Goal: Check status: Check status

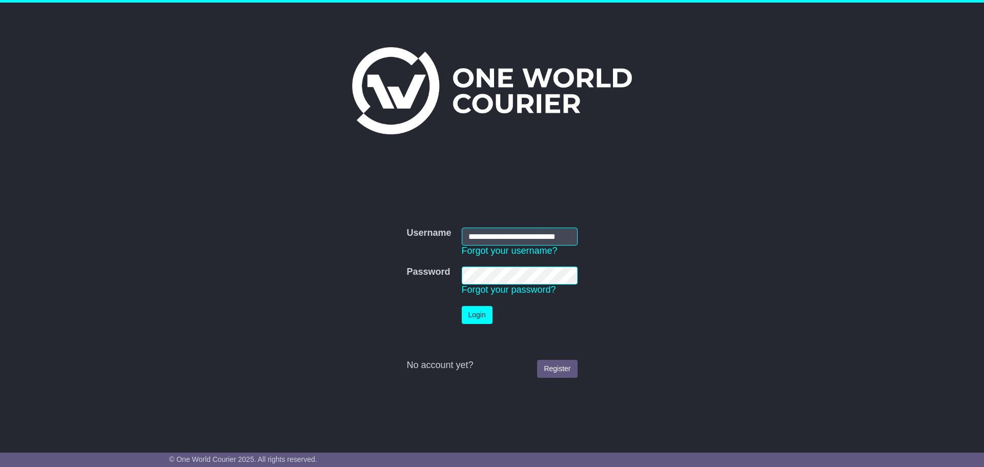
click at [485, 311] on button "Login" at bounding box center [477, 315] width 31 height 18
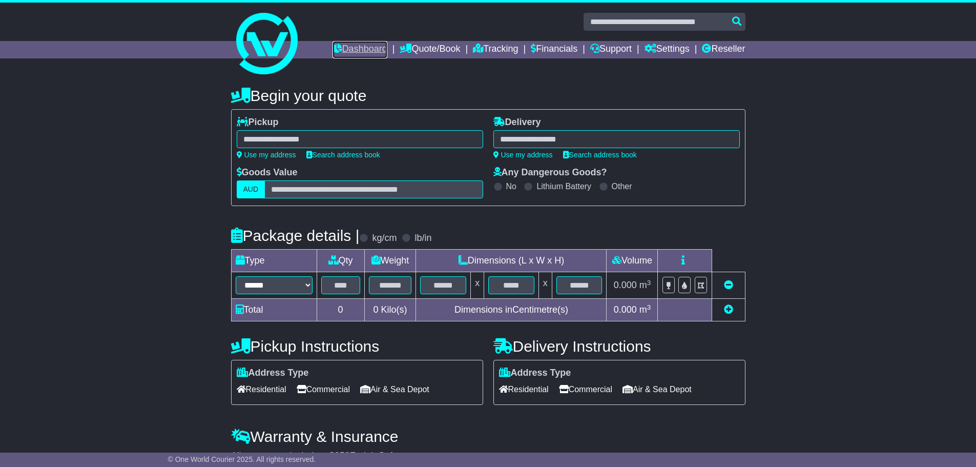
click at [343, 46] on link "Dashboard" at bounding box center [360, 49] width 55 height 17
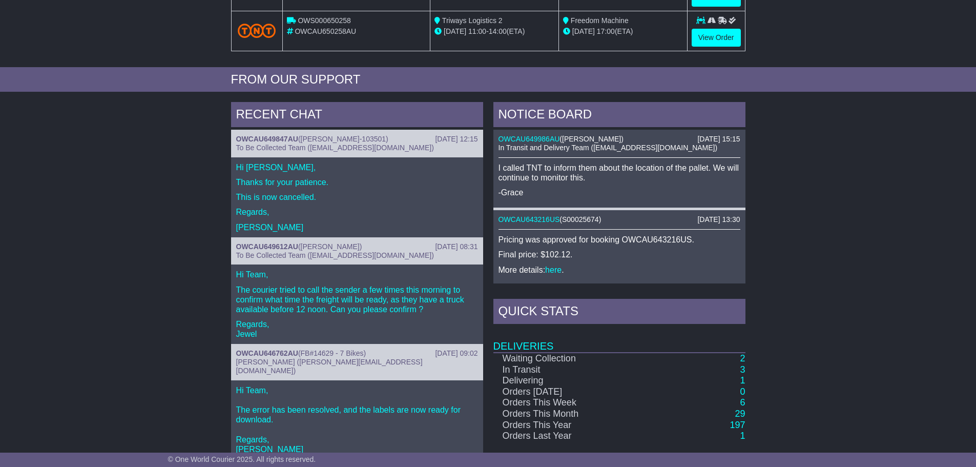
scroll to position [359, 0]
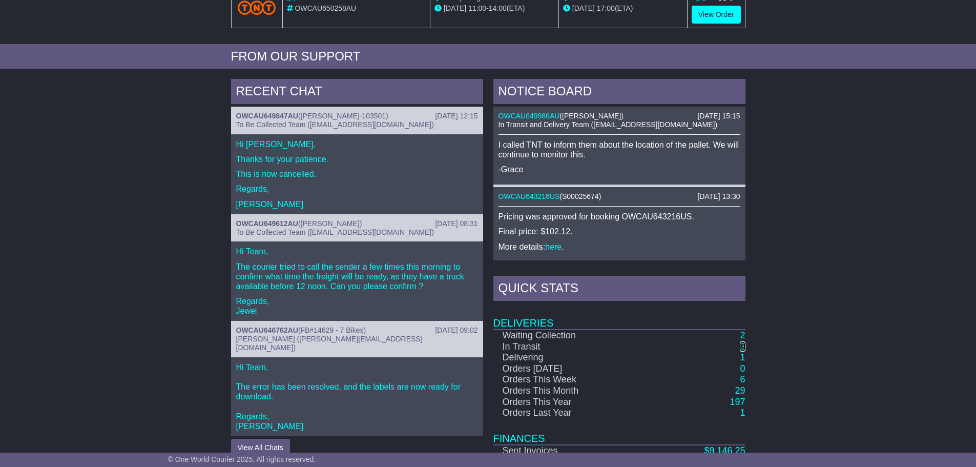
click at [742, 346] on link "3" at bounding box center [742, 346] width 5 height 10
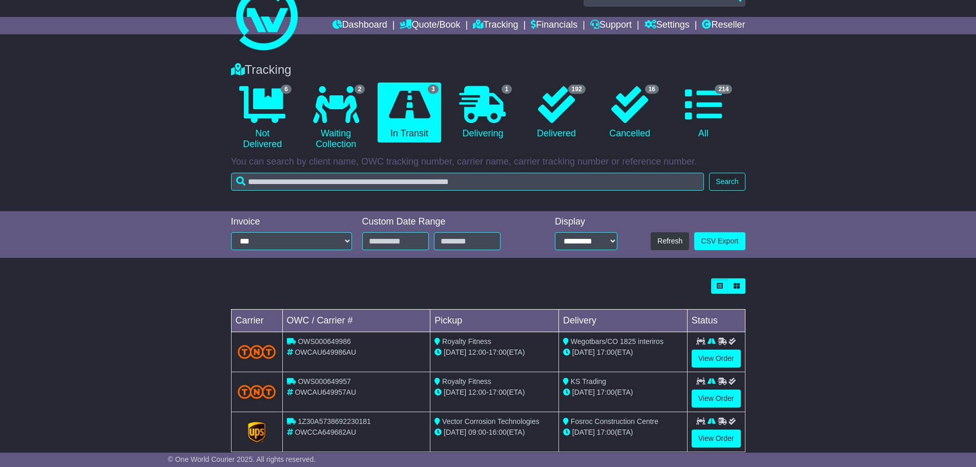
scroll to position [46, 0]
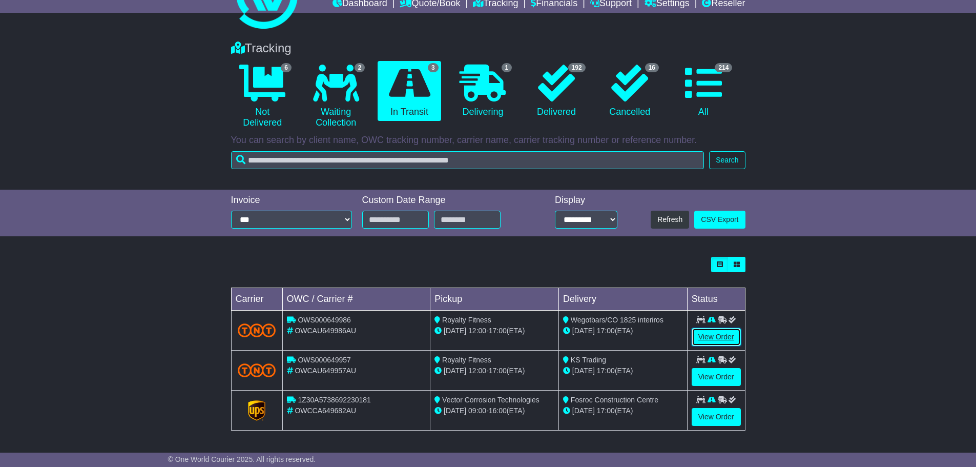
click at [713, 334] on link "View Order" at bounding box center [716, 337] width 49 height 18
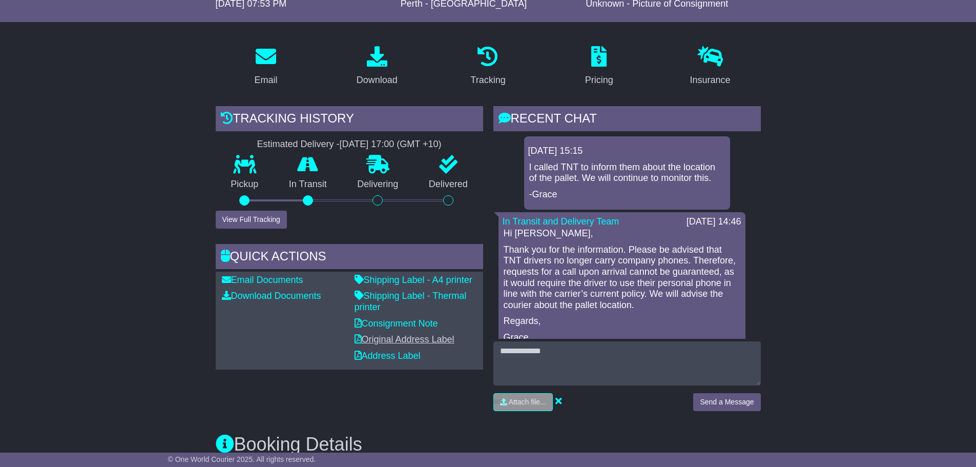
scroll to position [154, 0]
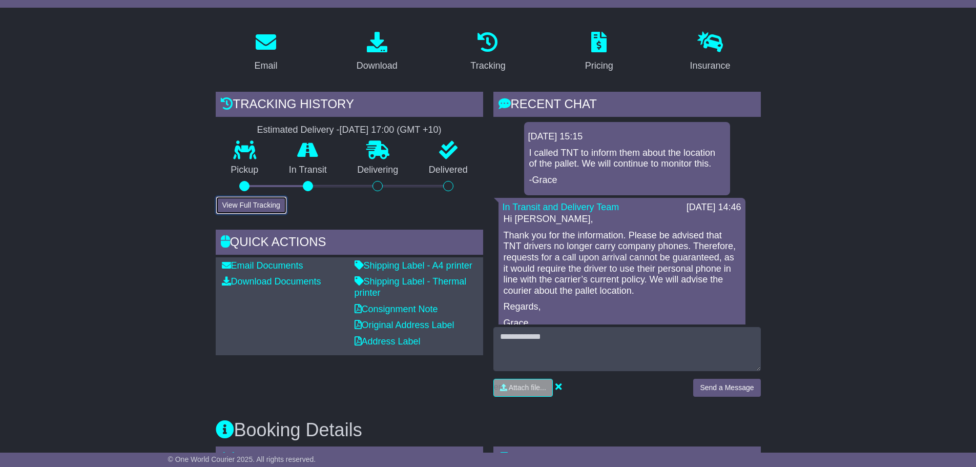
click at [264, 209] on button "View Full Tracking" at bounding box center [251, 205] width 71 height 18
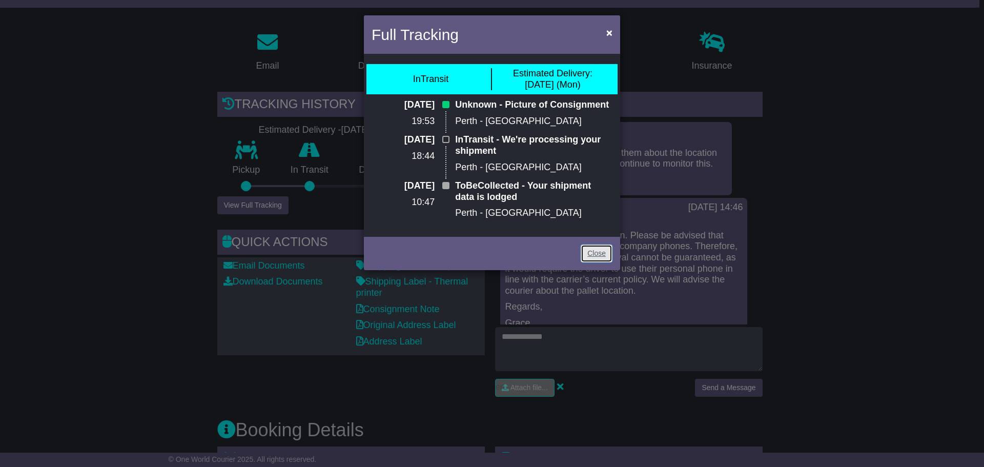
drag, startPoint x: 606, startPoint y: 252, endPoint x: 438, endPoint y: 187, distance: 180.2
click at [606, 252] on link "Close" at bounding box center [597, 253] width 32 height 18
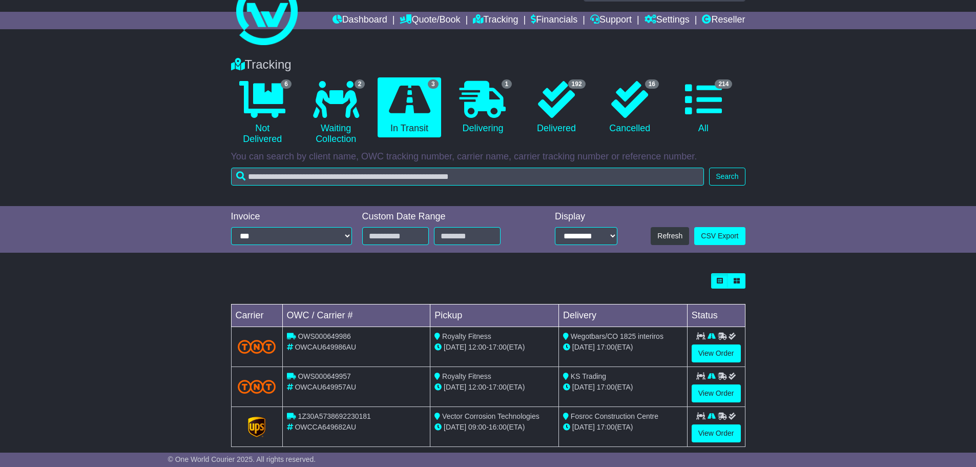
scroll to position [46, 0]
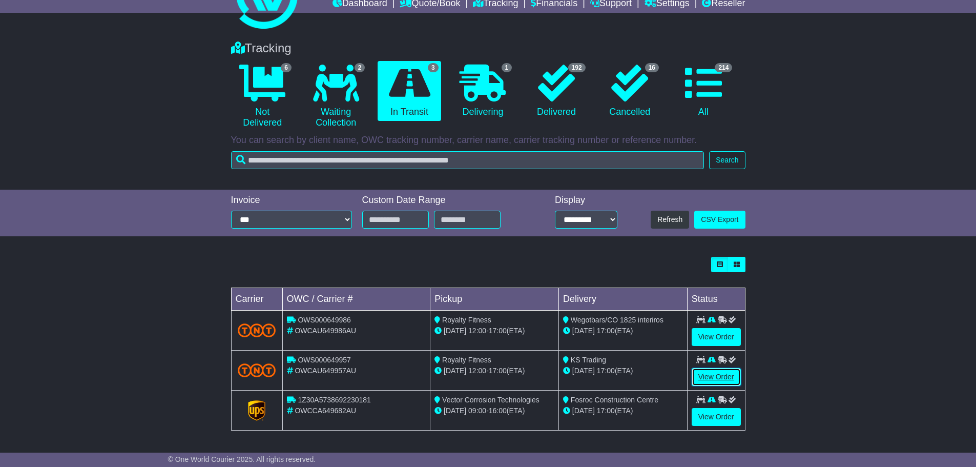
click at [713, 376] on link "View Order" at bounding box center [716, 377] width 49 height 18
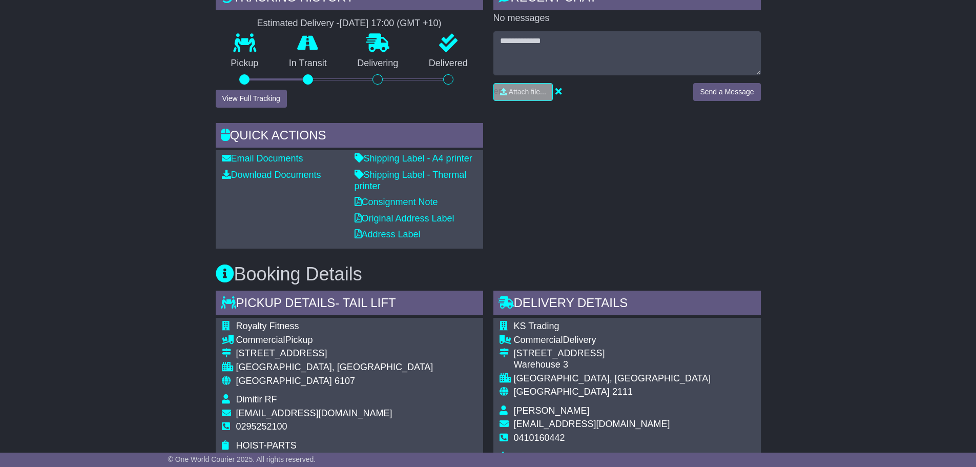
scroll to position [205, 0]
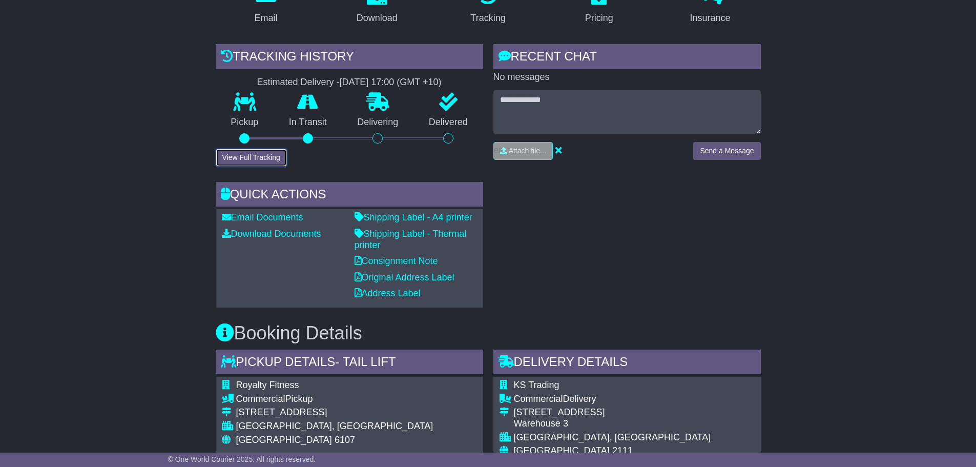
click at [262, 157] on button "View Full Tracking" at bounding box center [251, 158] width 71 height 18
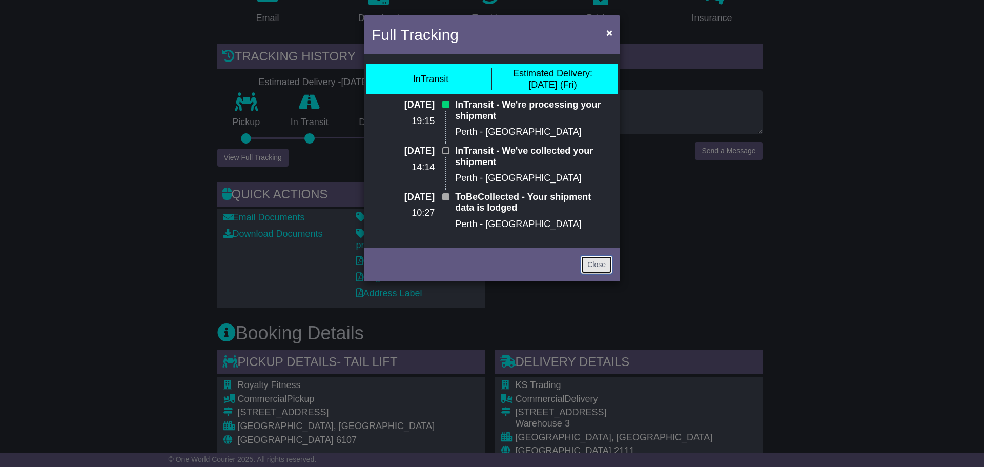
click at [596, 266] on link "Close" at bounding box center [597, 265] width 32 height 18
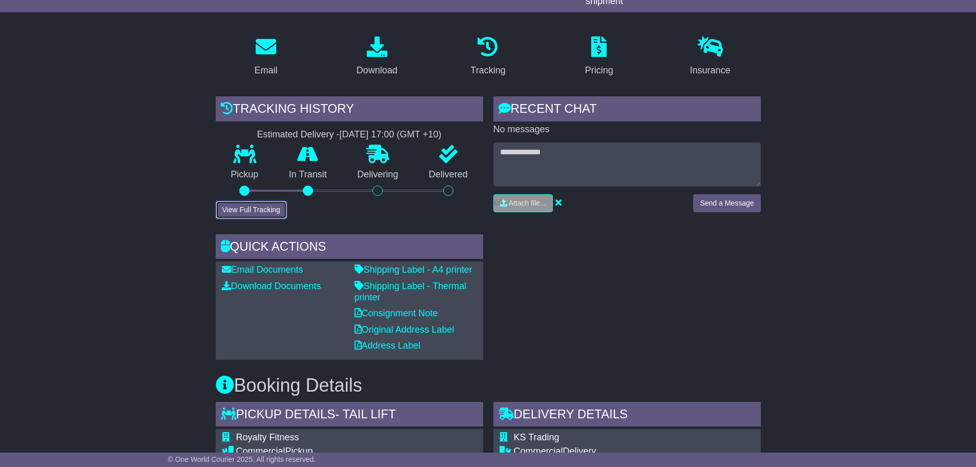
scroll to position [51, 0]
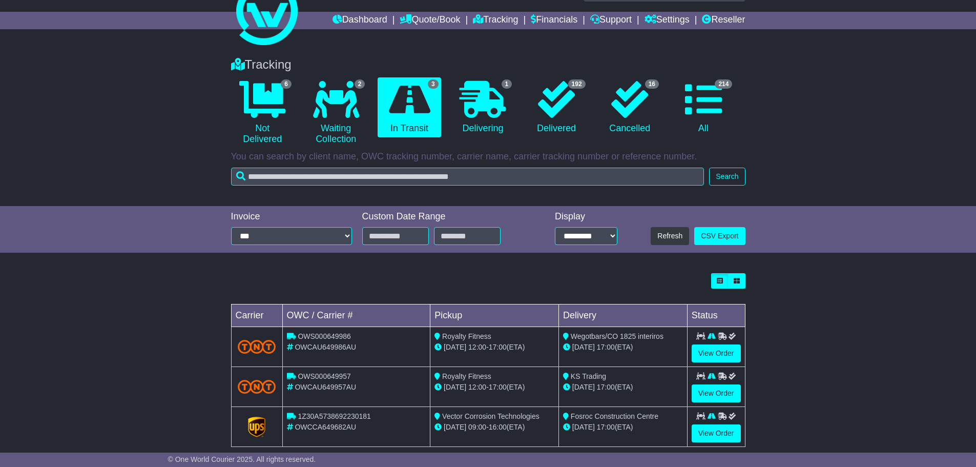
scroll to position [46, 0]
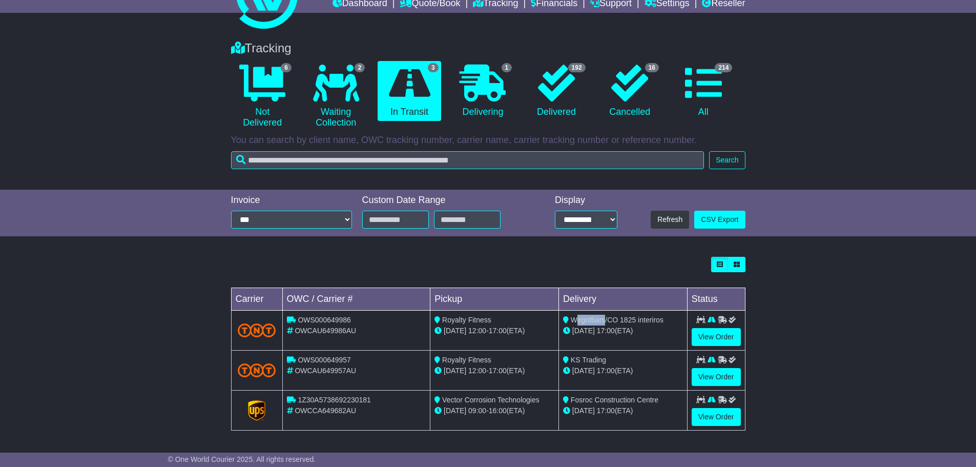
drag, startPoint x: 574, startPoint y: 321, endPoint x: 604, endPoint y: 320, distance: 29.2
click at [604, 320] on span "Wegotbars/CO 1825 interiros" at bounding box center [617, 320] width 93 height 8
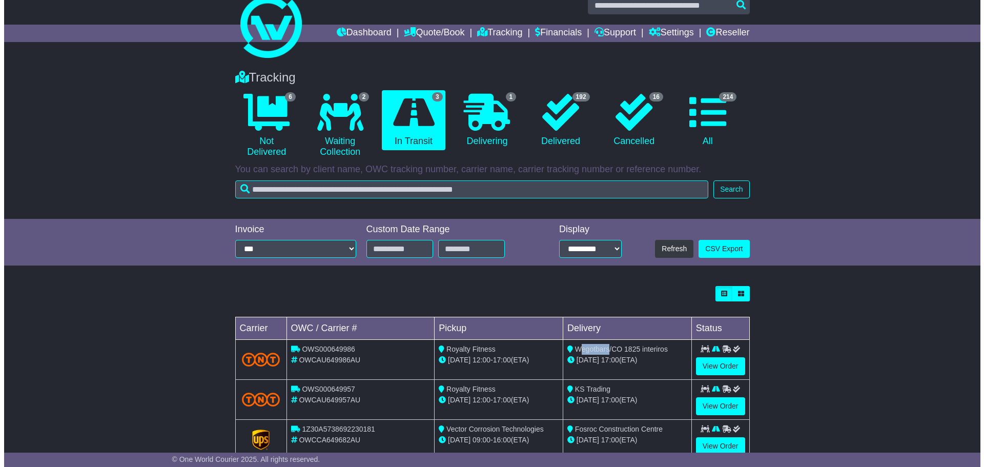
scroll to position [0, 0]
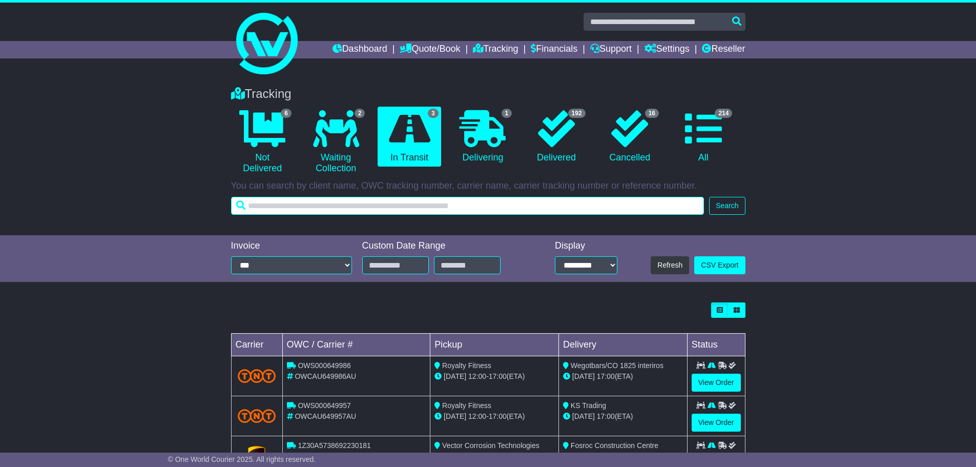
click at [326, 209] on input "text" at bounding box center [467, 206] width 473 height 18
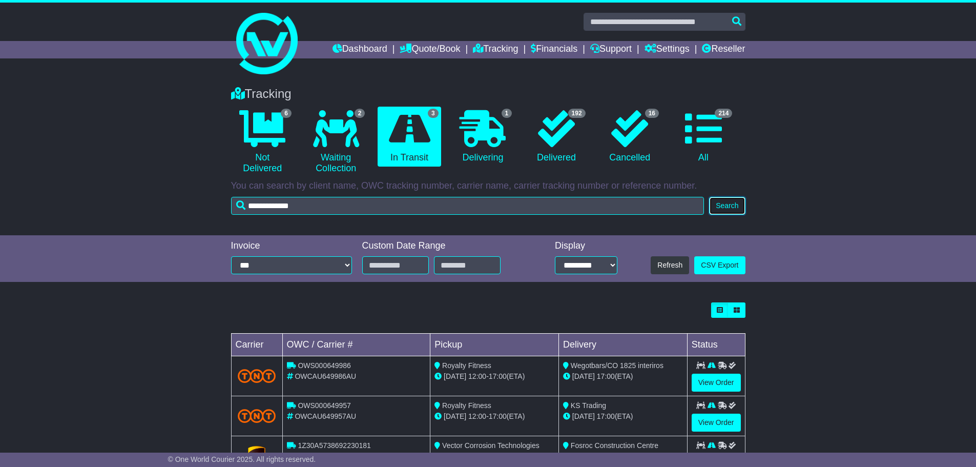
click at [726, 205] on button "Search" at bounding box center [727, 206] width 36 height 18
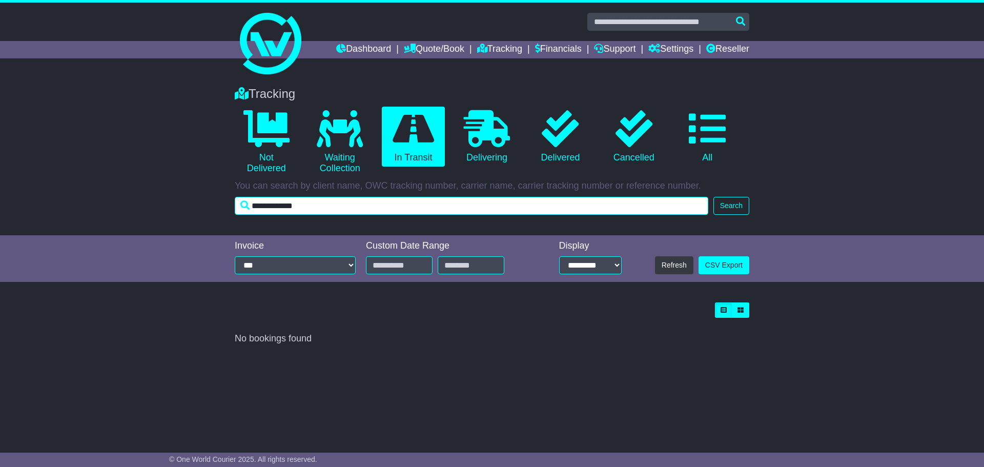
click at [348, 202] on input "**********" at bounding box center [471, 206] width 473 height 18
type input "**********"
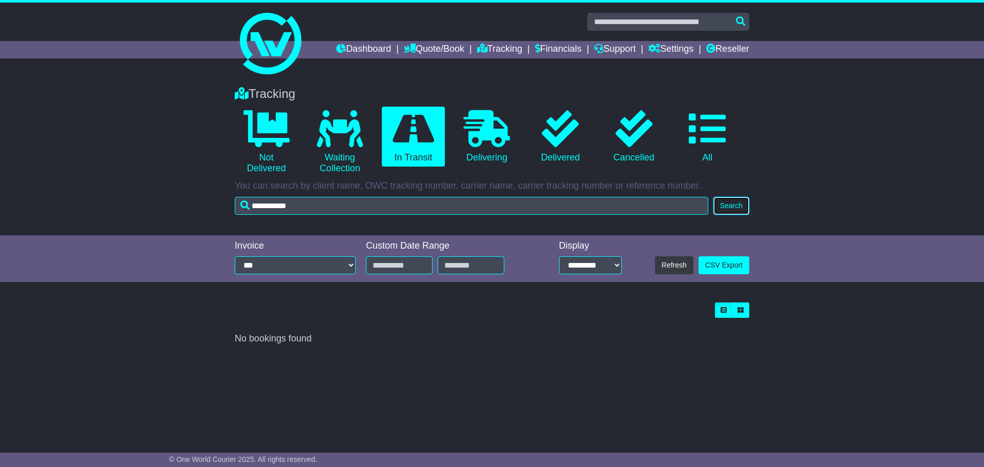
click at [727, 208] on button "Search" at bounding box center [731, 206] width 36 height 18
click at [737, 201] on button "Search" at bounding box center [731, 206] width 36 height 18
click at [259, 128] on icon at bounding box center [266, 128] width 46 height 37
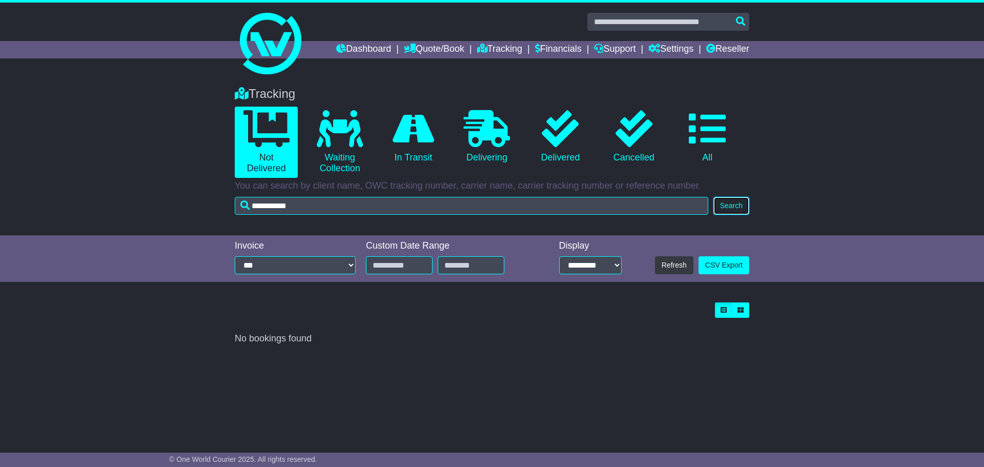
click at [732, 208] on button "Search" at bounding box center [731, 206] width 36 height 18
click at [346, 135] on icon at bounding box center [340, 128] width 46 height 37
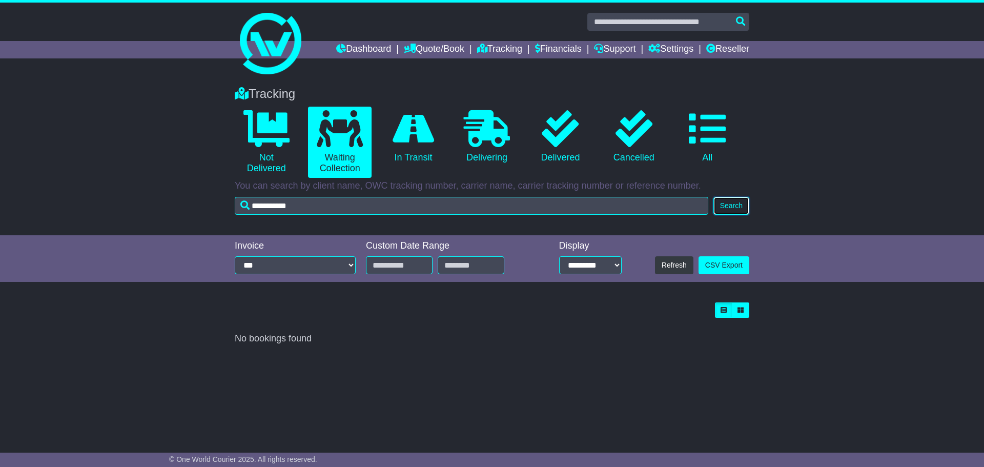
click at [734, 205] on button "Search" at bounding box center [731, 206] width 36 height 18
click at [424, 135] on icon at bounding box center [414, 128] width 42 height 37
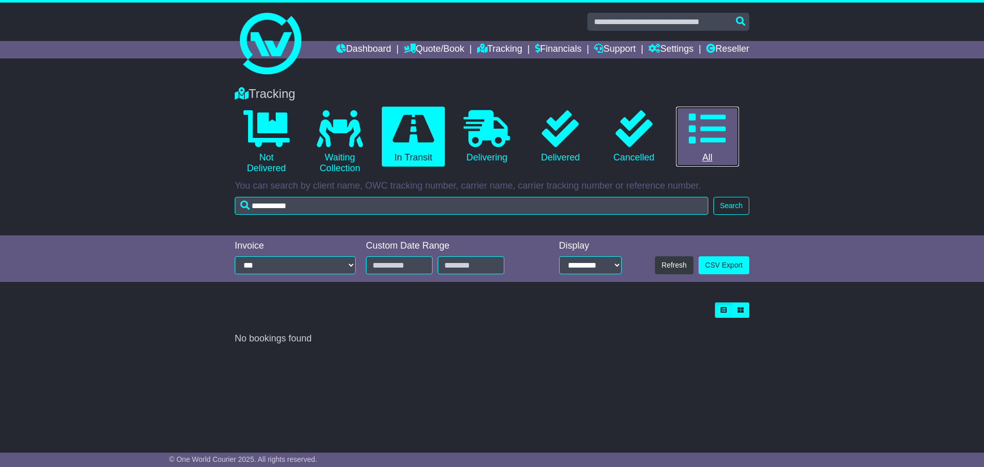
click at [688, 140] on link "0 All" at bounding box center [707, 137] width 63 height 60
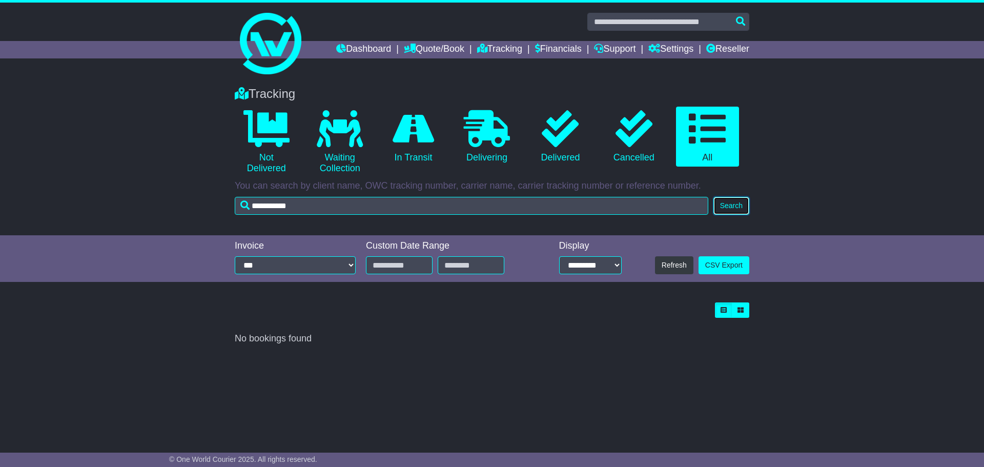
click at [734, 201] on button "Search" at bounding box center [731, 206] width 36 height 18
click at [737, 204] on button "Search" at bounding box center [731, 206] width 36 height 18
click at [735, 203] on button "Search" at bounding box center [731, 206] width 36 height 18
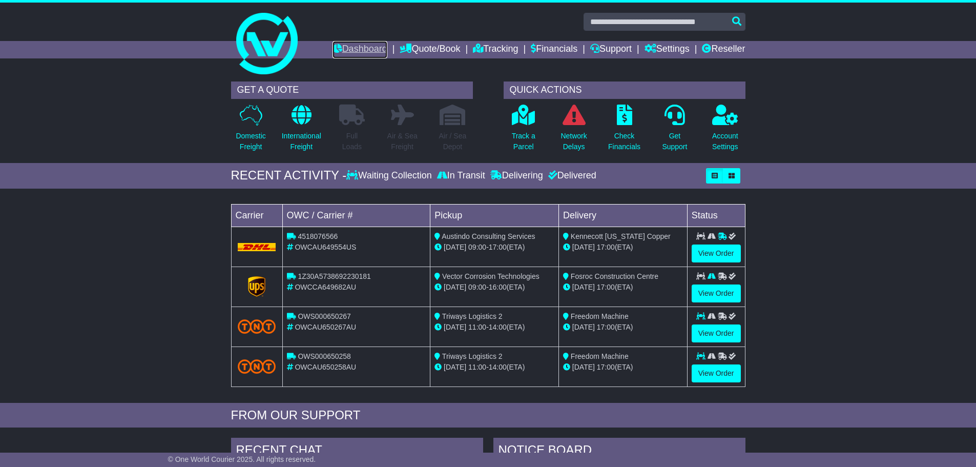
click at [351, 46] on link "Dashboard" at bounding box center [360, 49] width 55 height 17
click at [347, 50] on link "Dashboard" at bounding box center [360, 49] width 55 height 17
click at [710, 176] on button "button" at bounding box center [714, 175] width 17 height 15
click at [731, 177] on icon "button" at bounding box center [732, 176] width 6 height 6
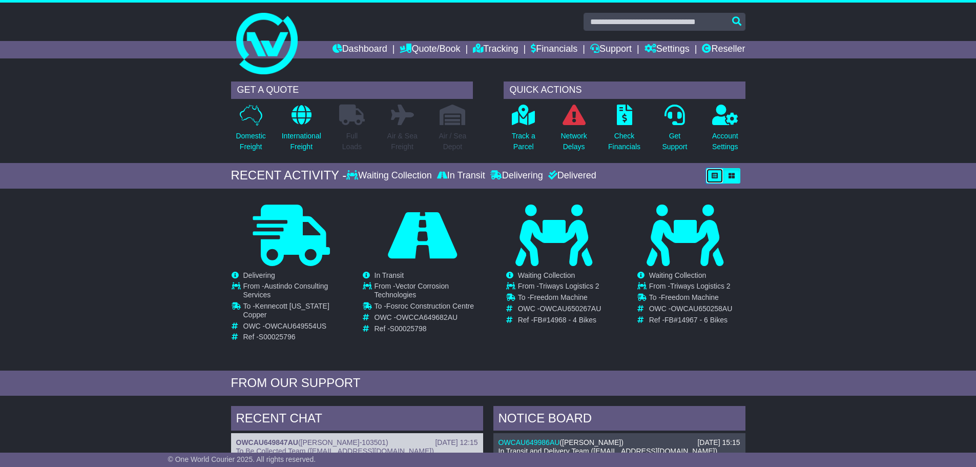
click at [712, 176] on icon "button" at bounding box center [715, 176] width 6 height 6
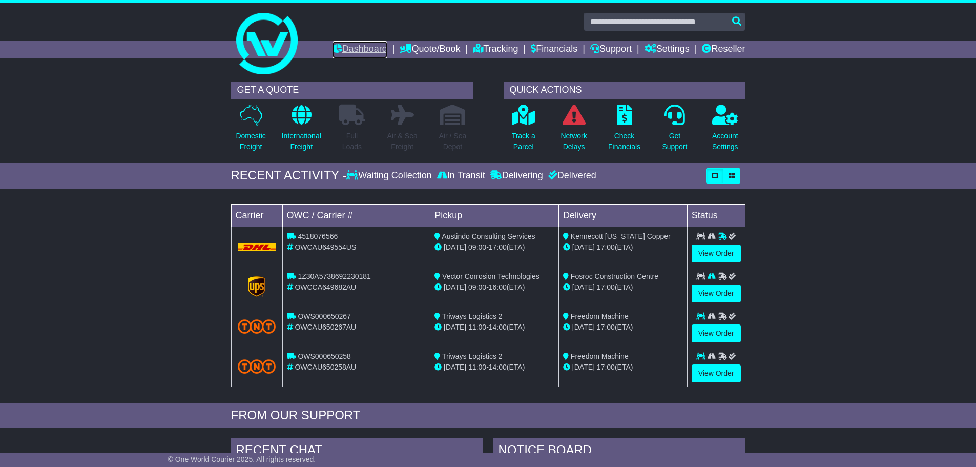
click at [348, 45] on link "Dashboard" at bounding box center [360, 49] width 55 height 17
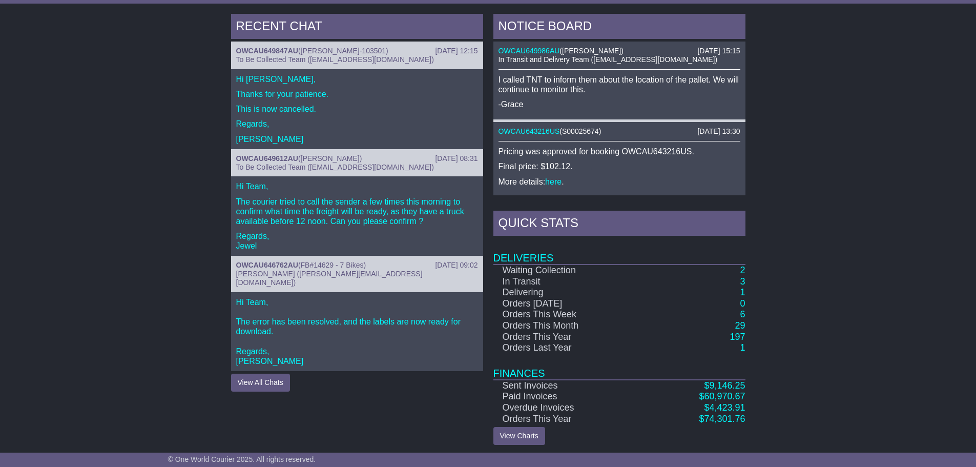
scroll to position [427, 0]
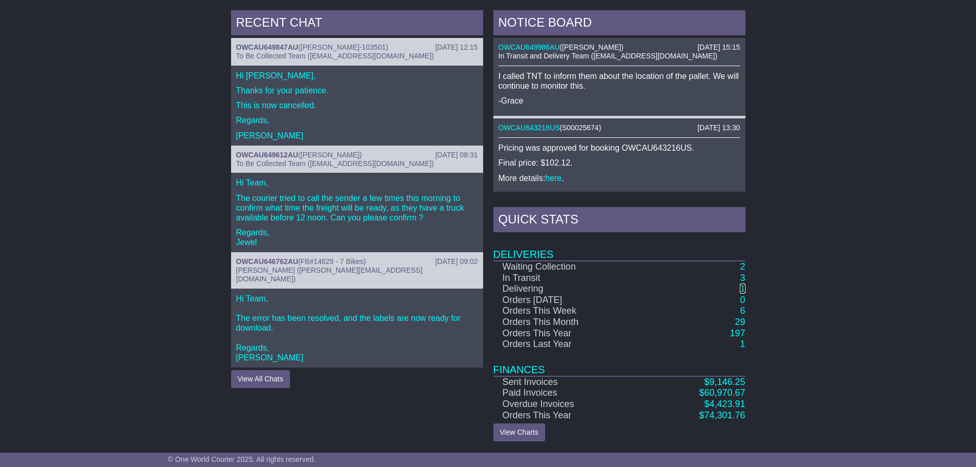
click at [744, 291] on link "1" at bounding box center [742, 288] width 5 height 10
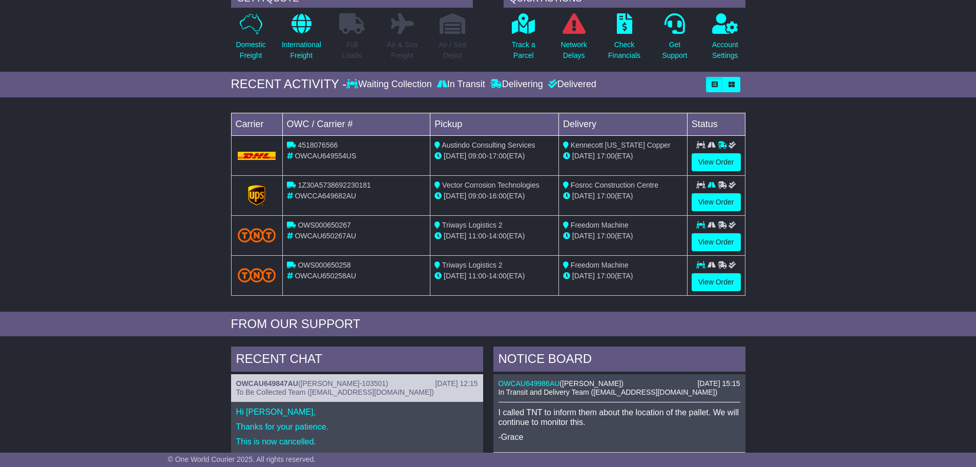
scroll to position [427, 0]
